Goal: Task Accomplishment & Management: Use online tool/utility

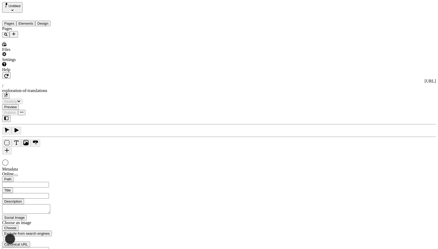
type input "/exploration-of-translations"
type input "The Great Translation Adventure"
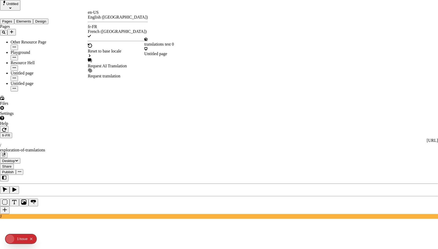
click at [105, 64] on div "Request AI Translation" at bounding box center [118, 66] width 60 height 5
checkbox input "true"
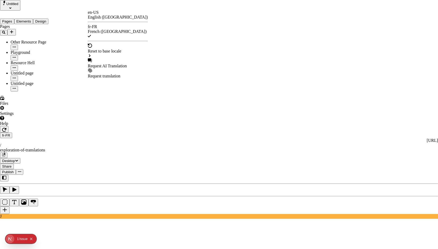
checkbox input "true"
checkbox input "false"
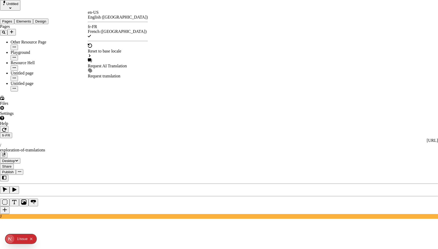
checkbox input "false"
checkbox input "true"
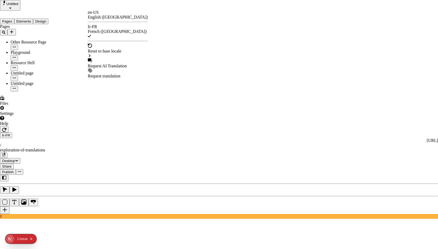
checkbox input "true"
checkbox input "false"
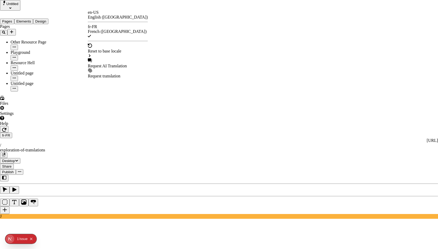
checkbox input "false"
checkbox input "true"
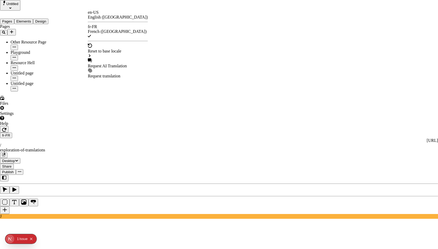
checkbox input "true"
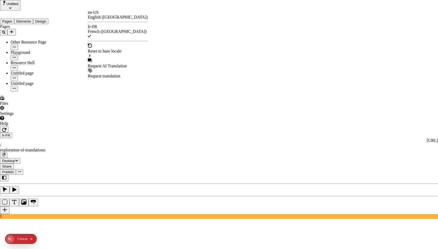
scroll to position [0, 0]
drag, startPoint x: 160, startPoint y: 155, endPoint x: 162, endPoint y: 181, distance: 26.3
checkbox input "true"
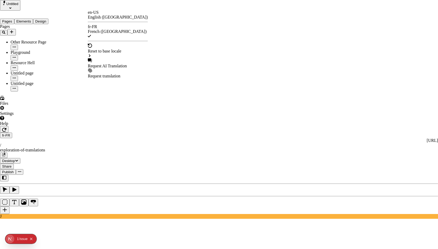
checkbox input "true"
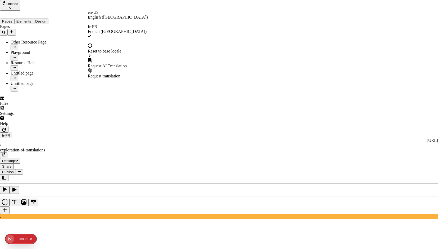
checkbox input "true"
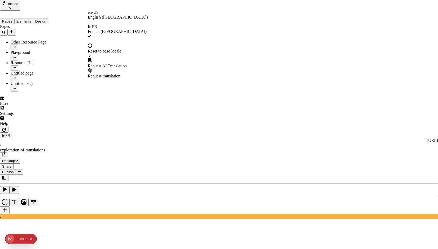
checkbox input "true"
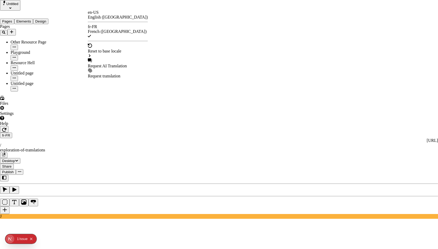
checkbox input "false"
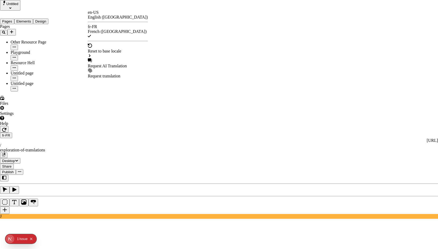
checkbox input "false"
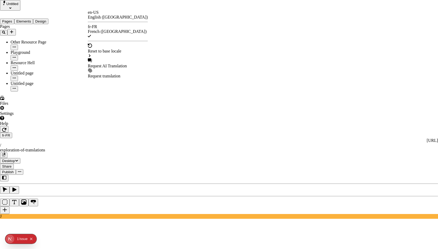
checkbox input "true"
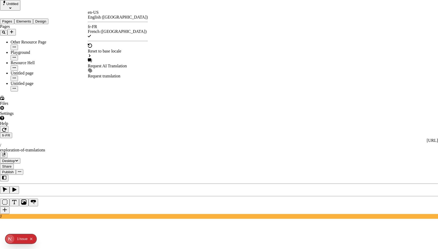
checkbox input "true"
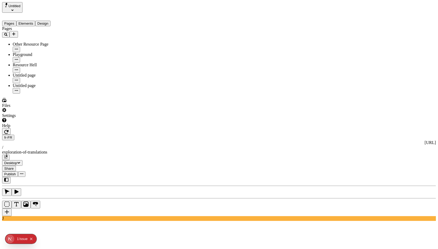
click at [89, 128] on div "fr-FR http://localhost:3001/fr-FR / exploration-of-translations Desktop Share P…" at bounding box center [219, 152] width 434 height 49
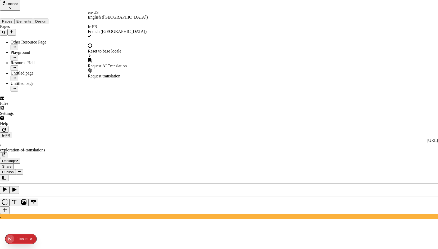
click at [108, 64] on div "Request AI Translation" at bounding box center [118, 66] width 60 height 5
checkbox input "true"
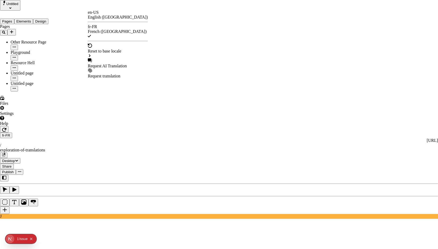
checkbox input "true"
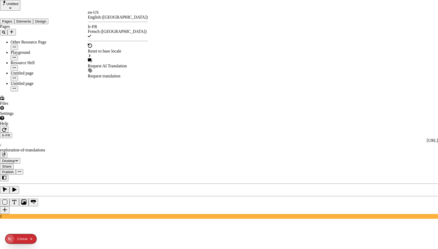
checkbox input "true"
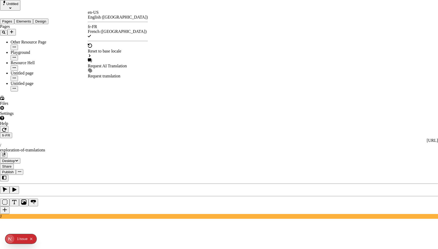
checkbox input "true"
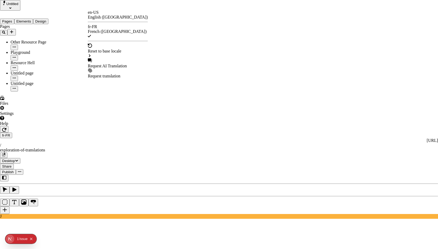
checkbox input "true"
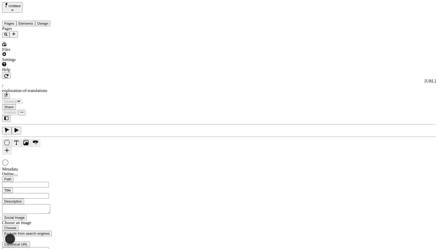
type input "/exploration-of-translations"
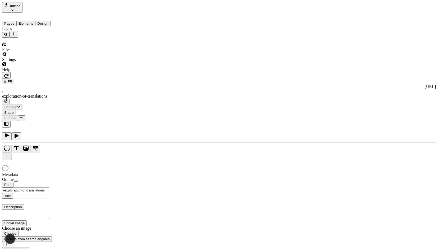
type input "The Great Translation Adventure"
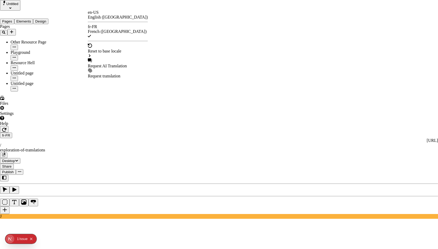
click at [103, 64] on div "Request AI Translation" at bounding box center [118, 66] width 60 height 5
checkbox input "true"
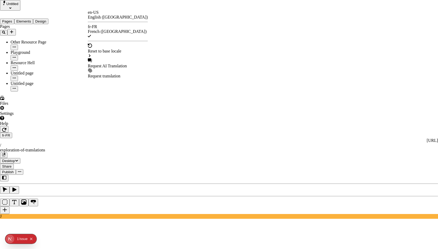
checkbox input "true"
drag, startPoint x: 162, startPoint y: 93, endPoint x: 165, endPoint y: 111, distance: 18.7
checkbox input "true"
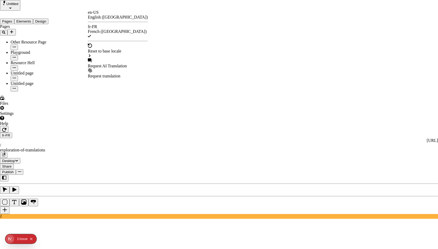
checkbox input "true"
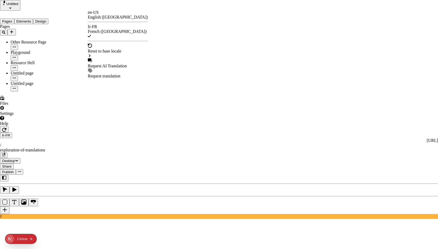
drag, startPoint x: 162, startPoint y: 146, endPoint x: 165, endPoint y: 148, distance: 3.9
checkbox input "true"
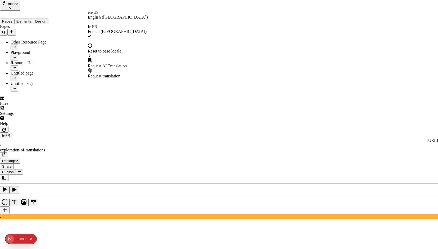
checkbox input "true"
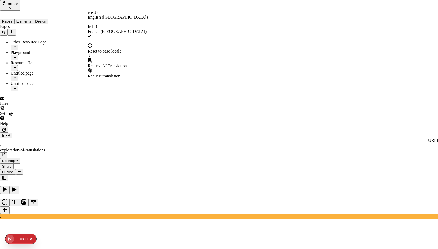
drag, startPoint x: 163, startPoint y: 154, endPoint x: 165, endPoint y: 157, distance: 4.2
checkbox input "false"
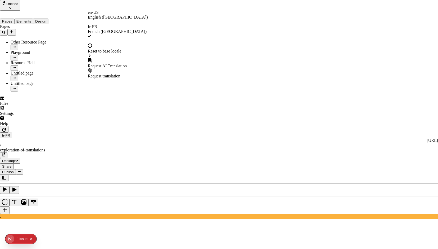
checkbox input "true"
checkbox input "false"
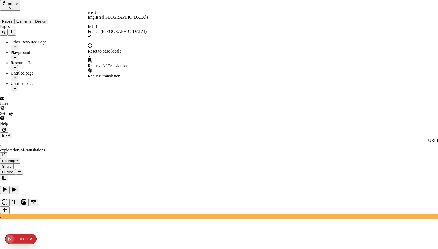
checkbox input "true"
drag, startPoint x: 162, startPoint y: 82, endPoint x: 166, endPoint y: 63, distance: 18.9
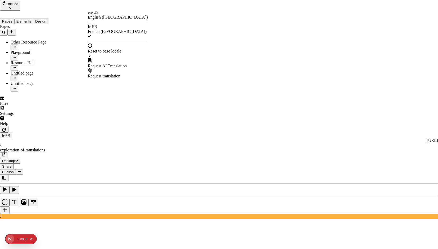
checkbox input "false"
drag, startPoint x: 162, startPoint y: 57, endPoint x: 166, endPoint y: 60, distance: 5.1
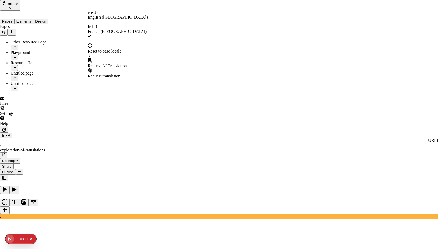
checkbox input "false"
checkbox input "true"
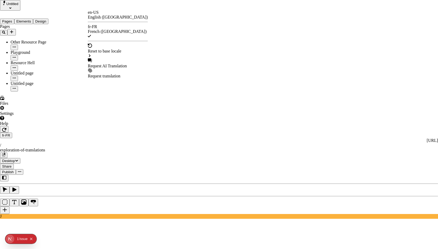
checkbox input "true"
checkbox input "false"
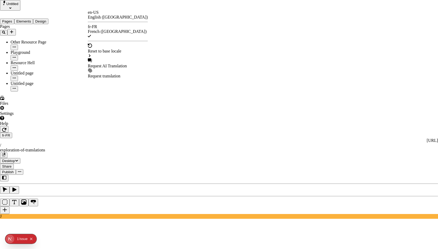
checkbox input "true"
checkbox input "false"
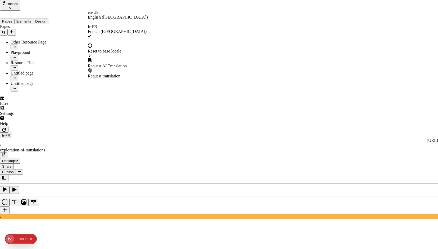
drag, startPoint x: 250, startPoint y: 122, endPoint x: 227, endPoint y: 109, distance: 26.2
checkbox input "true"
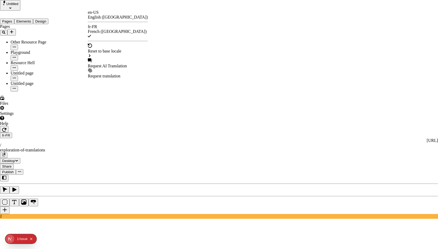
checkbox input "false"
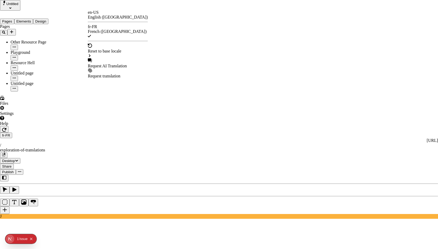
checkbox input "false"
checkbox input "true"
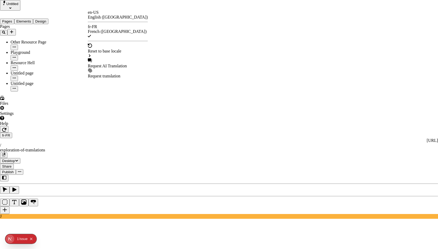
checkbox input "true"
checkbox input "false"
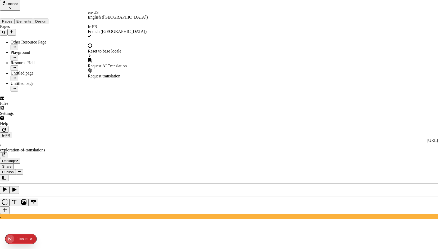
checkbox input "false"
checkbox input "true"
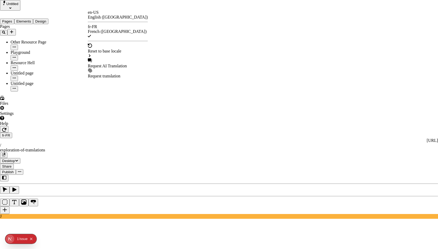
checkbox input "false"
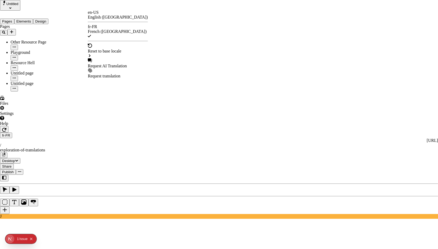
checkbox input "false"
checkbox input "true"
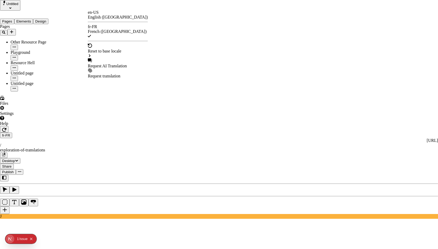
checkbox input "false"
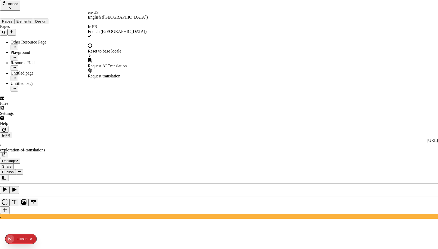
checkbox input "false"
checkbox input "true"
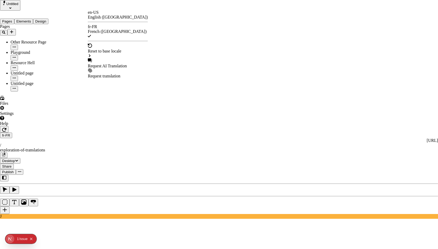
checkbox input "true"
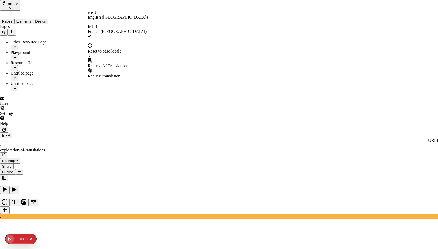
checkbox input "false"
checkbox input "true"
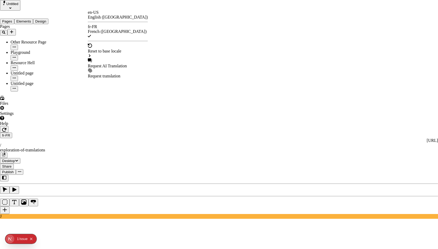
checkbox input "false"
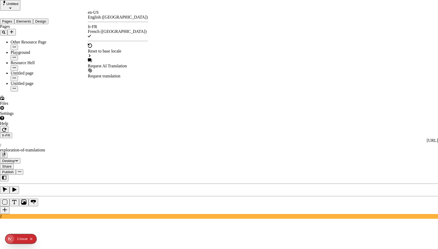
checkbox input "false"
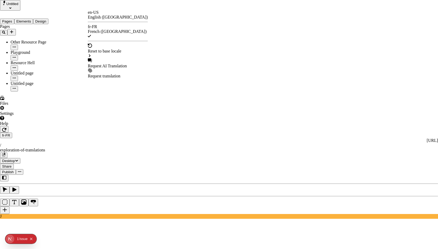
checkbox input "false"
checkbox input "true"
drag, startPoint x: 162, startPoint y: 66, endPoint x: 163, endPoint y: 73, distance: 6.1
checkbox input "true"
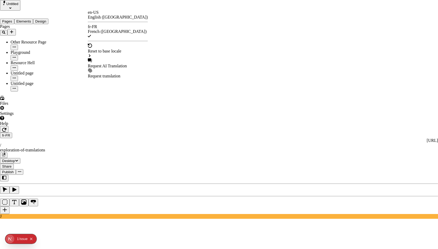
checkbox input "true"
checkbox input "false"
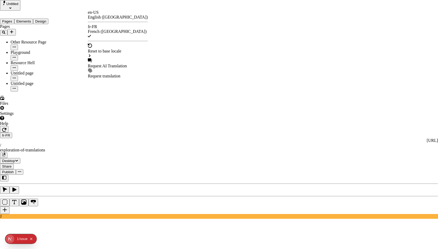
checkbox input "false"
checkbox input "true"
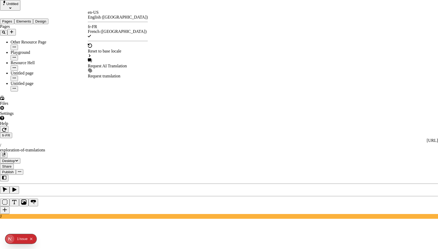
checkbox input "true"
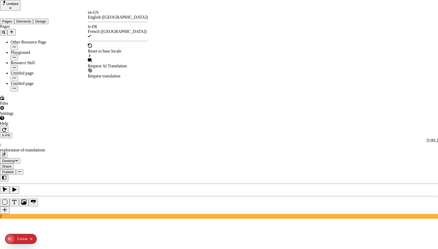
checkbox input "false"
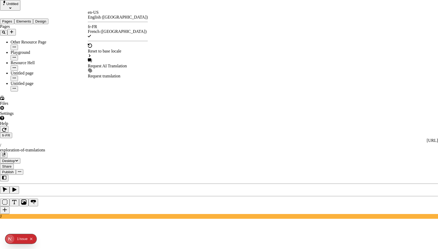
checkbox input "true"
checkbox input "false"
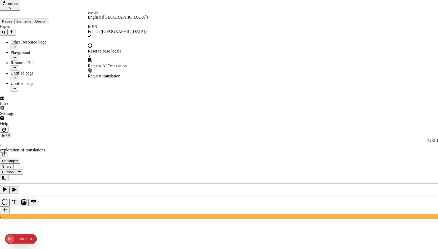
checkbox input "false"
checkbox input "true"
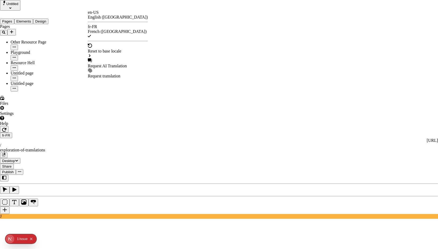
checkbox input "false"
checkbox input "true"
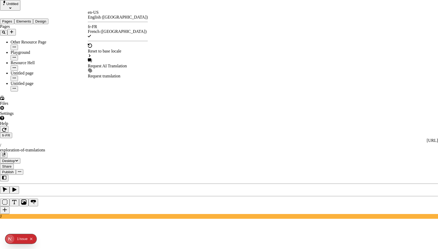
drag, startPoint x: 161, startPoint y: 73, endPoint x: 162, endPoint y: 69, distance: 4.7
checkbox input "true"
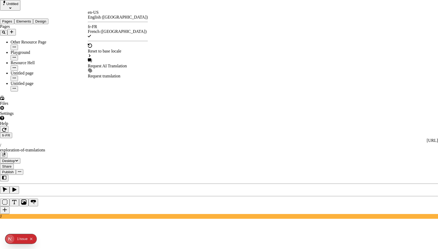
checkbox input "true"
drag, startPoint x: 160, startPoint y: 95, endPoint x: 163, endPoint y: 104, distance: 10.0
checkbox input "true"
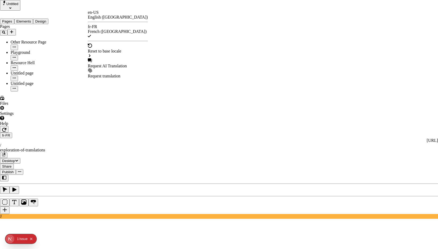
checkbox input "true"
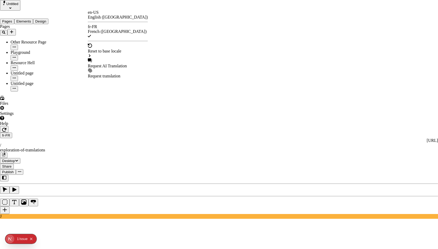
drag, startPoint x: 275, startPoint y: 207, endPoint x: 276, endPoint y: 213, distance: 6.4
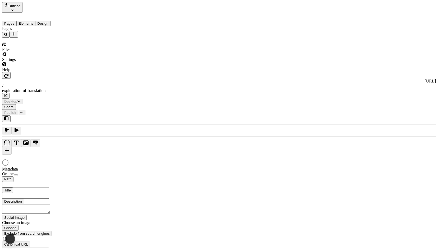
type input "/exploration-of-translations"
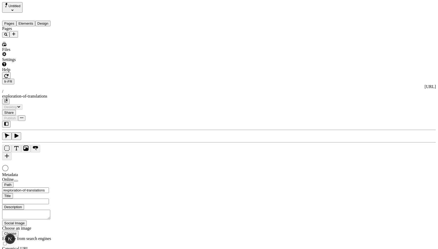
type input "The Great Translation Adventure"
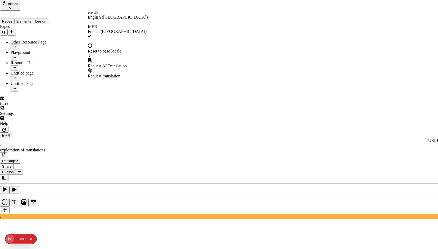
click at [111, 58] on div "Request AI Translation" at bounding box center [118, 63] width 60 height 10
checkbox input "true"
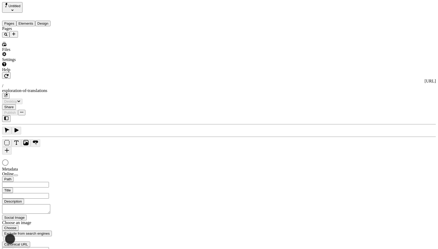
type input "/exploration-of-translations"
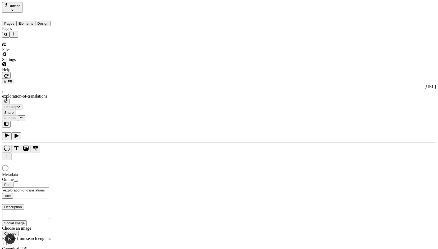
type input "The Great Translation Adventure"
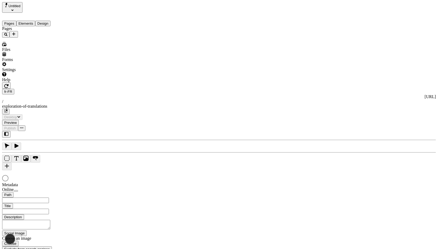
type input "/exploration-of-translations"
type input "The Great Translation Adventure"
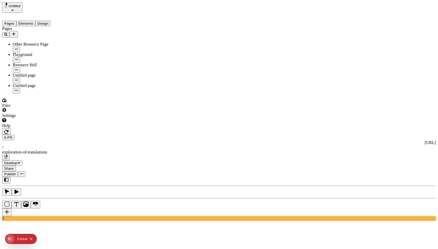
click at [24, 21] on div "Pages Elements Design" at bounding box center [34, 20] width 64 height 14
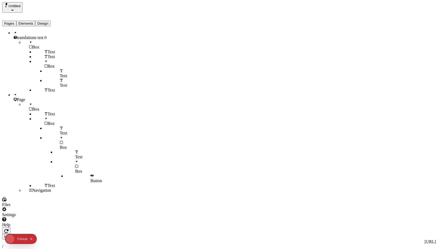
drag, startPoint x: 30, startPoint y: 20, endPoint x: 60, endPoint y: 18, distance: 29.2
click at [30, 21] on button "Elements" at bounding box center [25, 24] width 19 height 6
drag, startPoint x: 56, startPoint y: 18, endPoint x: 50, endPoint y: 19, distance: 5.9
click at [51, 21] on button "Design" at bounding box center [42, 24] width 15 height 6
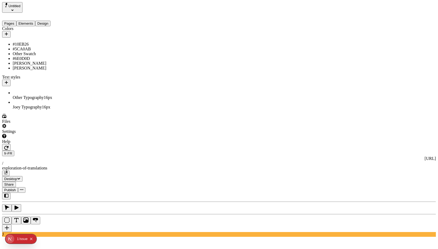
click at [35, 21] on button "Elements" at bounding box center [25, 24] width 19 height 6
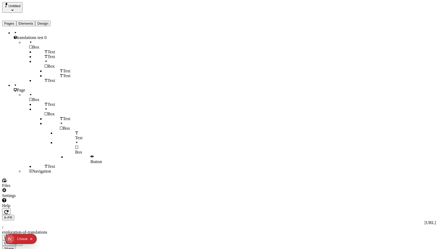
click at [77, 208] on div at bounding box center [41, 208] width 78 height 0
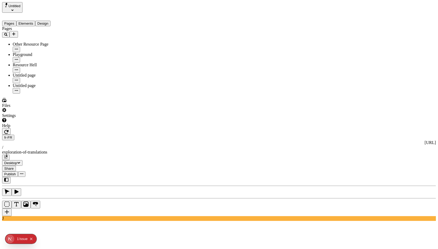
click at [15, 21] on button "Pages" at bounding box center [9, 24] width 14 height 6
click at [47, 93] on div "Pages Other Resource Page Playground Resource Hell Untitled page Untitled page" at bounding box center [40, 59] width 77 height 67
click at [49, 93] on div "Pages Other Resource Page Playground Resource Hell Untitled page Untitled page" at bounding box center [40, 59] width 77 height 67
drag, startPoint x: 44, startPoint y: 14, endPoint x: 97, endPoint y: 7, distance: 53.4
click at [35, 21] on button "Elements" at bounding box center [25, 24] width 19 height 6
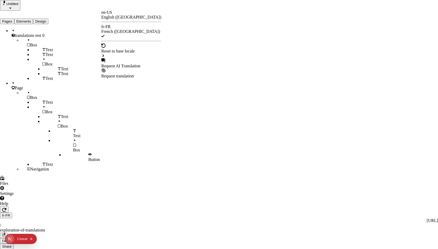
click at [123, 64] on div "Request AI Translation" at bounding box center [131, 66] width 60 height 5
checkbox input "true"
drag, startPoint x: 162, startPoint y: 74, endPoint x: 162, endPoint y: 77, distance: 2.7
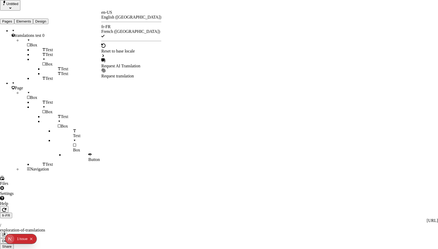
checkbox input "true"
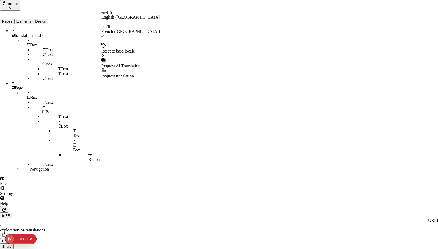
checkbox input "true"
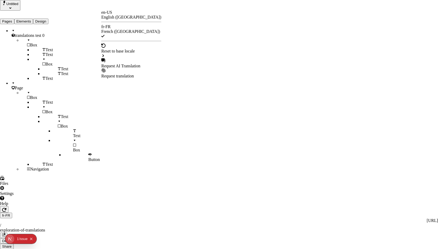
checkbox input "true"
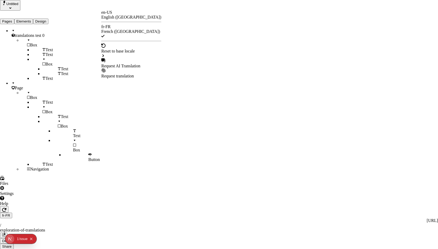
checkbox input "true"
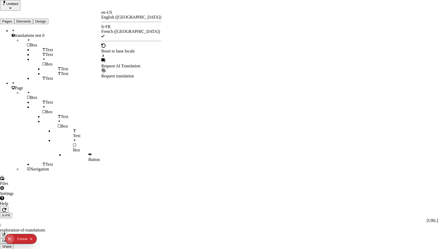
checkbox input "true"
drag, startPoint x: 163, startPoint y: 146, endPoint x: 171, endPoint y: 112, distance: 35.3
checkbox input "false"
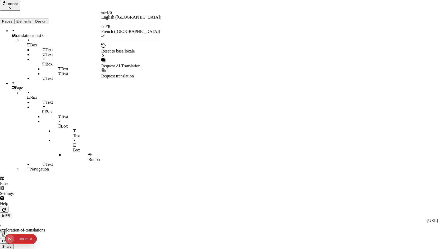
checkbox input "false"
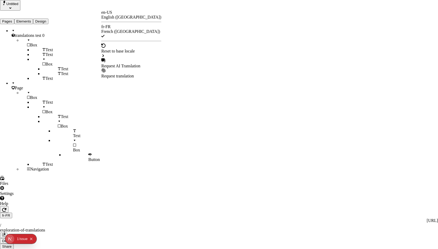
checkbox input "false"
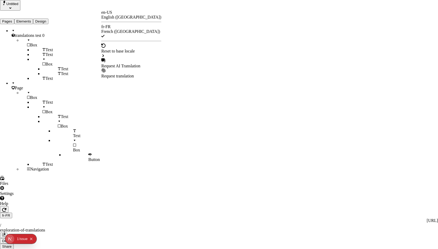
checkbox input "false"
type input "/exploration-des-traductions"
type input "La Grande Aventure de la Traduction"
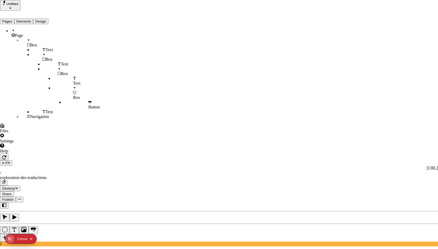
type input "/exploration-of-translations"
type input "The Great Translation Adventure"
